Goal: Task Accomplishment & Management: Manage account settings

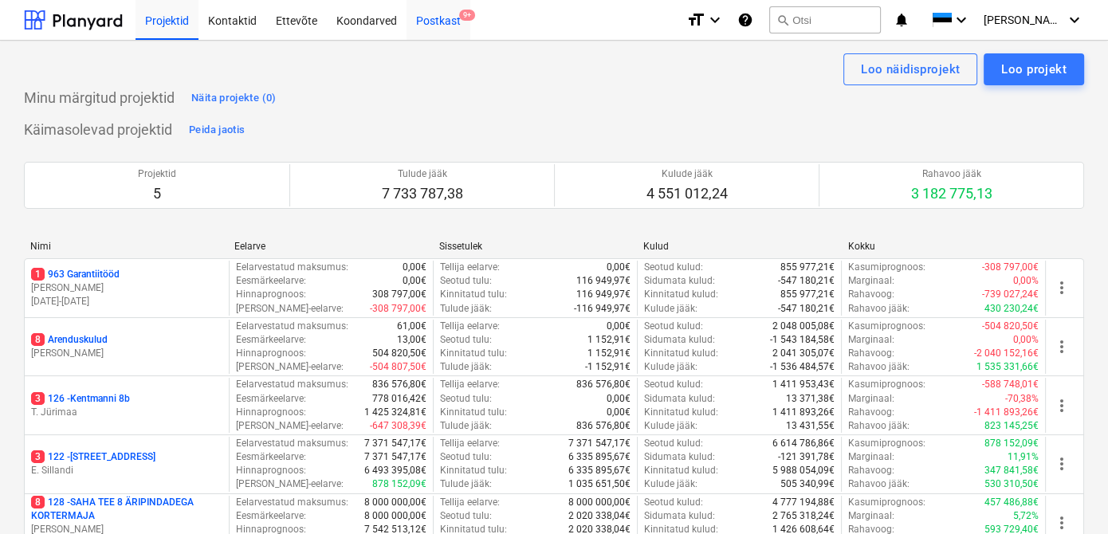
click at [418, 15] on div "Postkast 9+" at bounding box center [438, 19] width 64 height 41
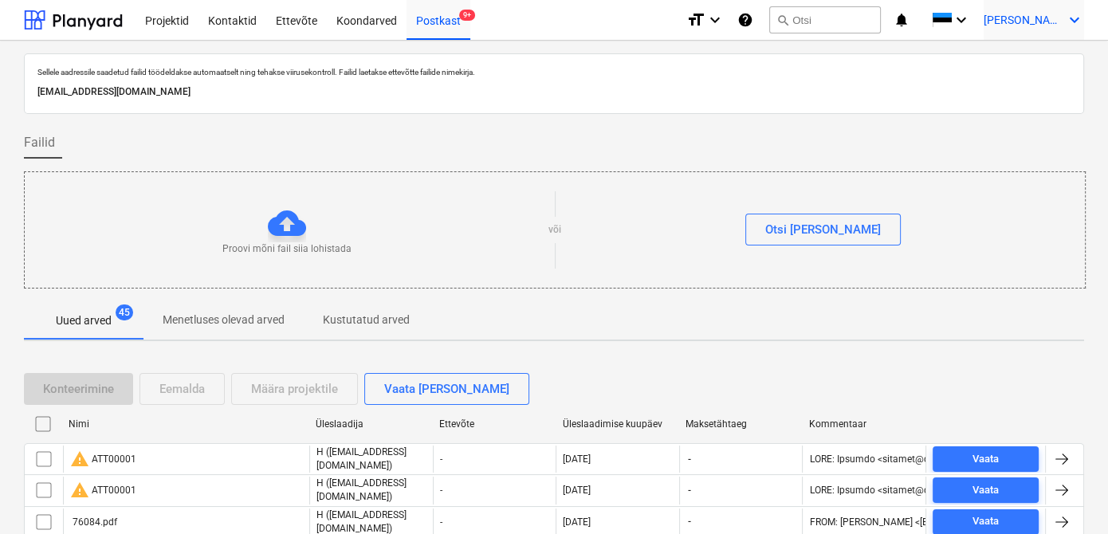
click at [1027, 29] on div "[PERSON_NAME] keyboard_arrow_down" at bounding box center [1033, 20] width 100 height 40
click at [1018, 93] on div "Logi välja" at bounding box center [1036, 88] width 96 height 26
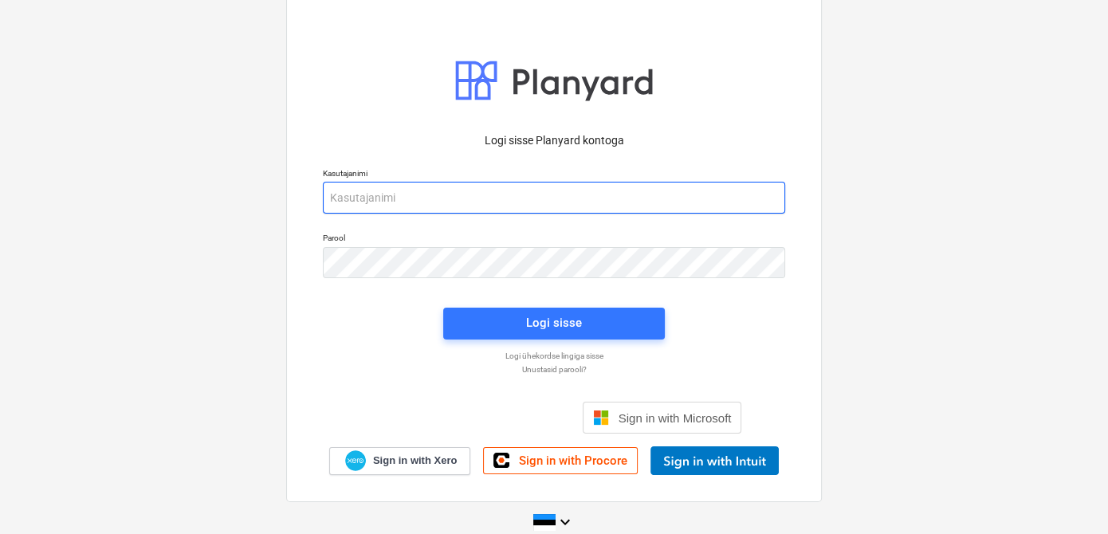
click at [449, 203] on input "email" at bounding box center [554, 198] width 462 height 32
type input "[EMAIL_ADDRESS][DOMAIN_NAME]"
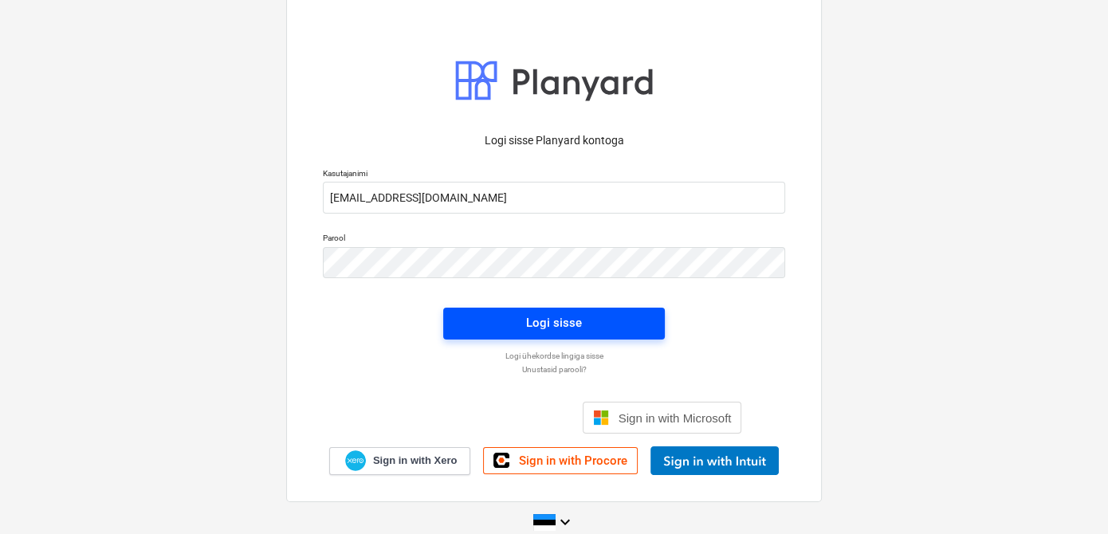
click at [486, 323] on span "Logi sisse" at bounding box center [553, 322] width 183 height 21
